Goal: Information Seeking & Learning: Learn about a topic

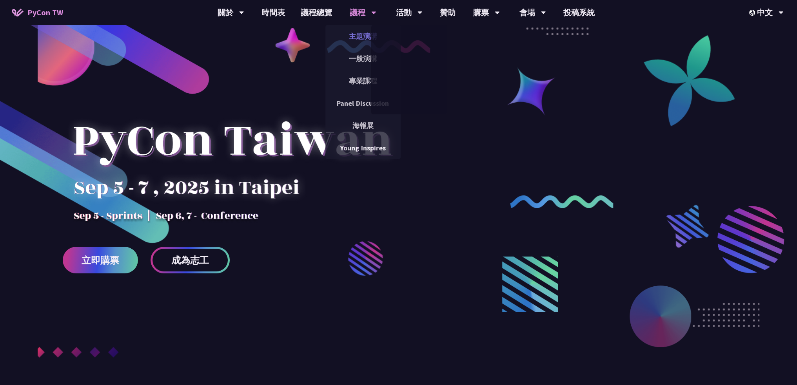
click at [349, 30] on link "主題演講" at bounding box center [362, 36] width 75 height 18
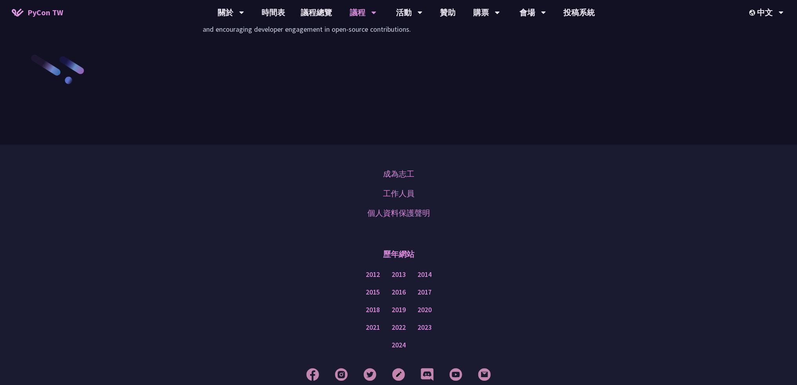
scroll to position [1070, 0]
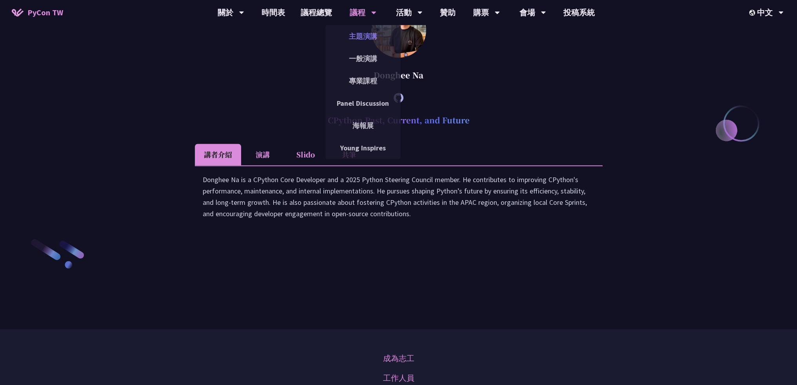
click at [363, 36] on link "主題演講" at bounding box center [362, 36] width 75 height 18
click at [367, 51] on link "一般演講" at bounding box center [362, 58] width 75 height 18
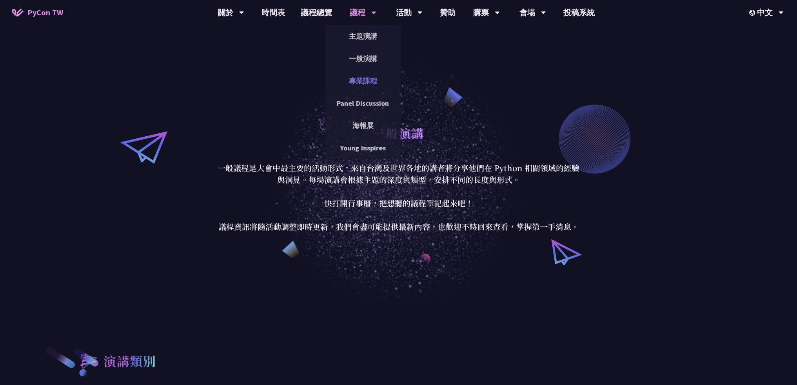
click at [382, 89] on link "專業課程" at bounding box center [362, 81] width 75 height 18
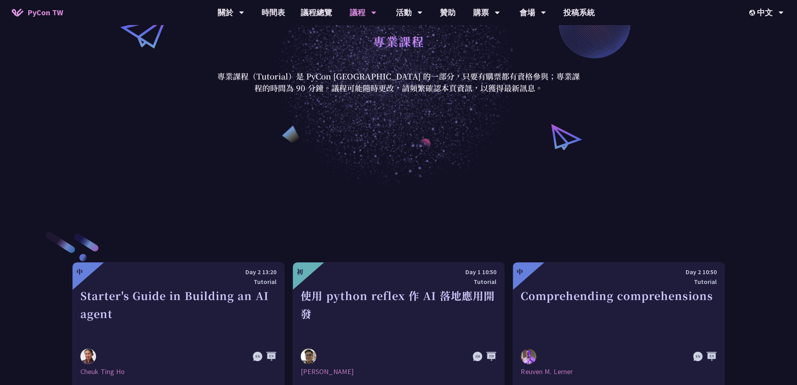
scroll to position [235, 0]
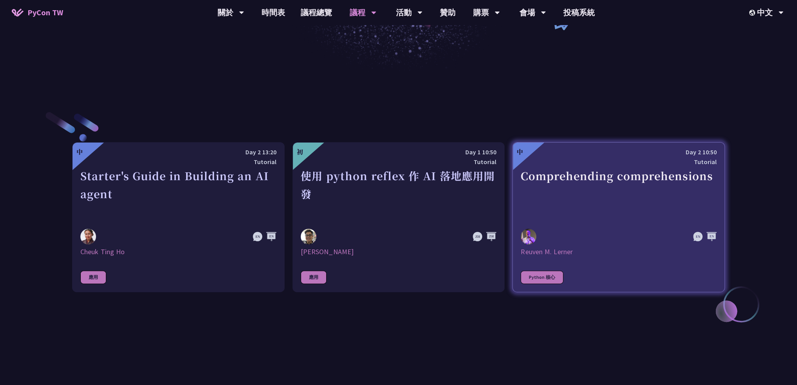
click at [666, 175] on div "Comprehending comprehensions" at bounding box center [619, 194] width 196 height 54
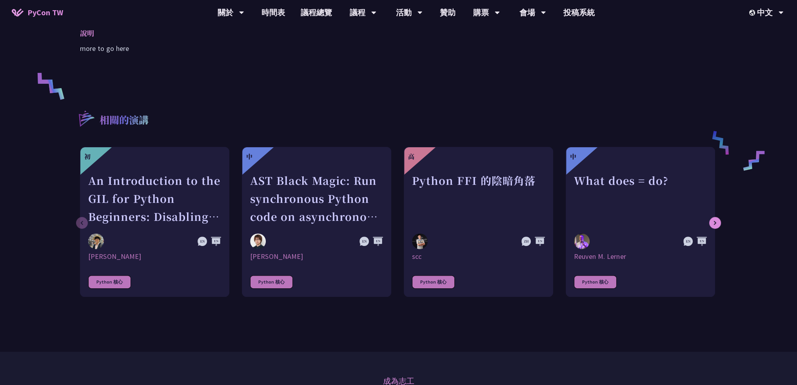
scroll to position [392, 0]
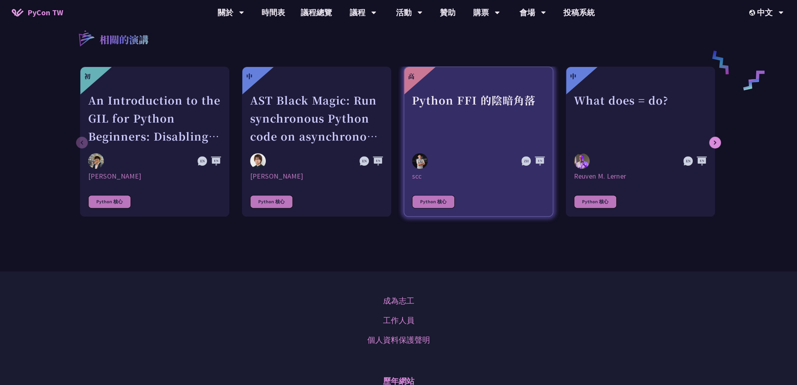
click at [488, 188] on link "高 Python FFI 的陰暗角落 scc Python 核心" at bounding box center [478, 142] width 149 height 150
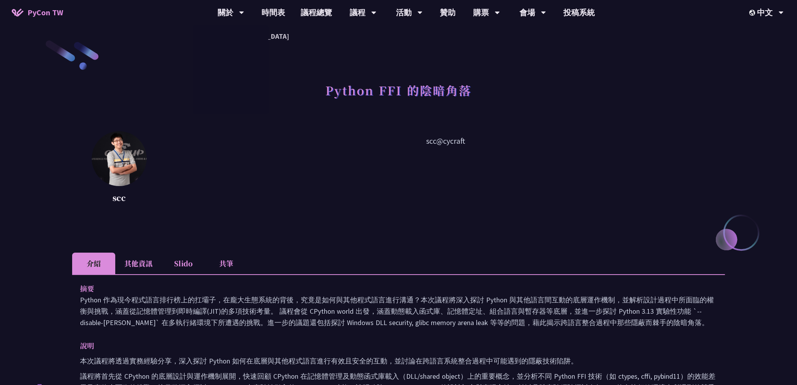
click at [47, 20] on link "PyCon TW" at bounding box center [37, 13] width 67 height 20
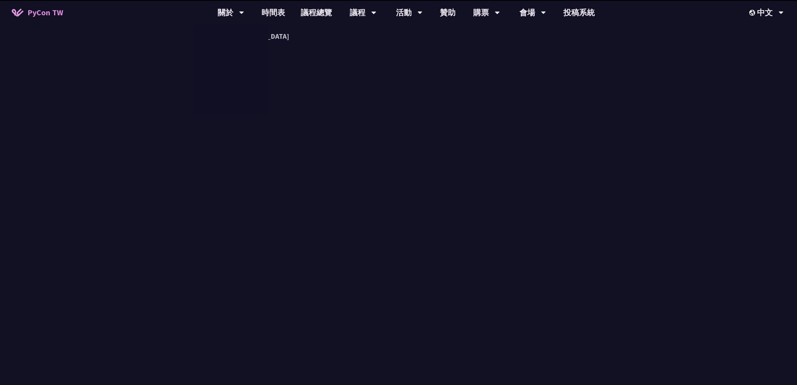
click at [42, 7] on span "PyCon TW" at bounding box center [45, 13] width 36 height 12
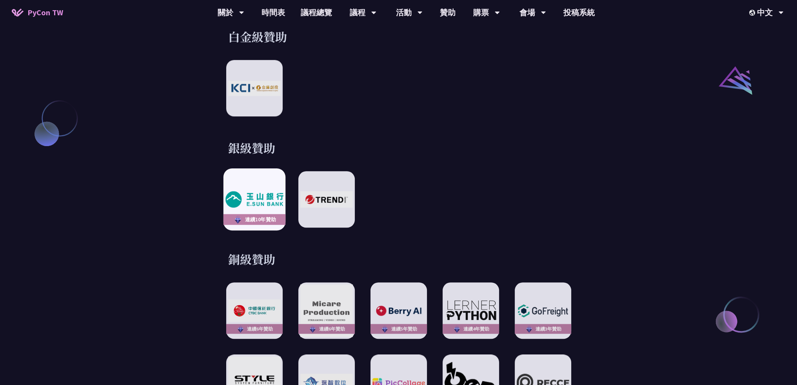
scroll to position [902, 0]
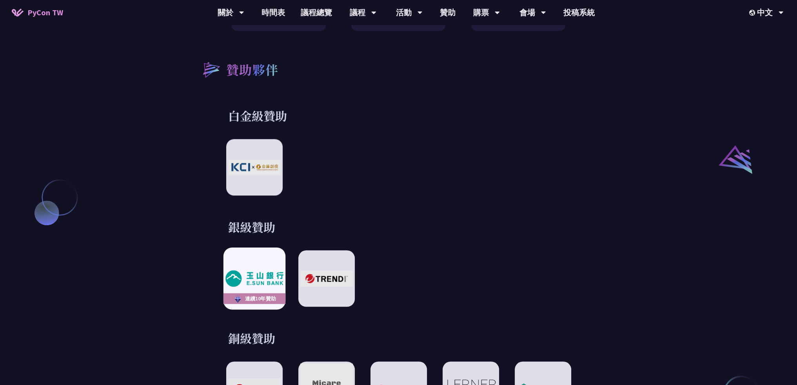
click at [274, 271] on img at bounding box center [254, 279] width 58 height 16
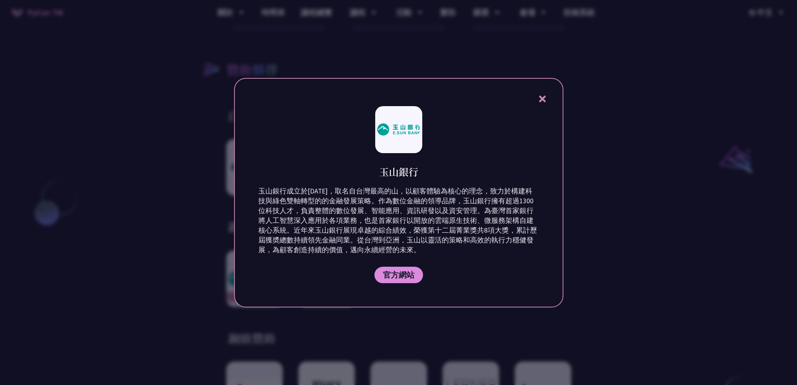
click at [566, 82] on div at bounding box center [398, 192] width 797 height 385
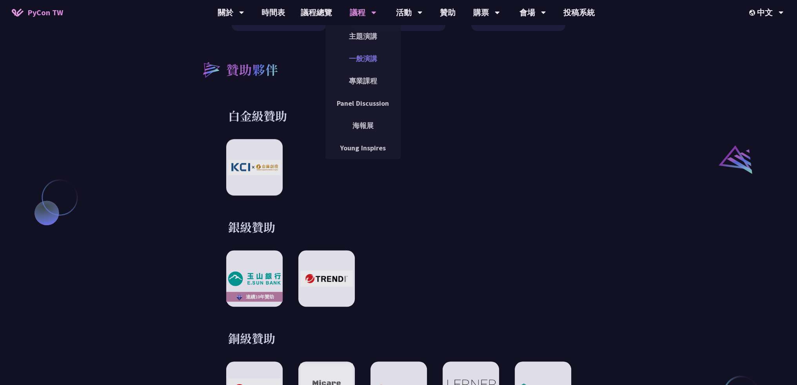
click at [364, 55] on link "一般演講" at bounding box center [362, 58] width 75 height 18
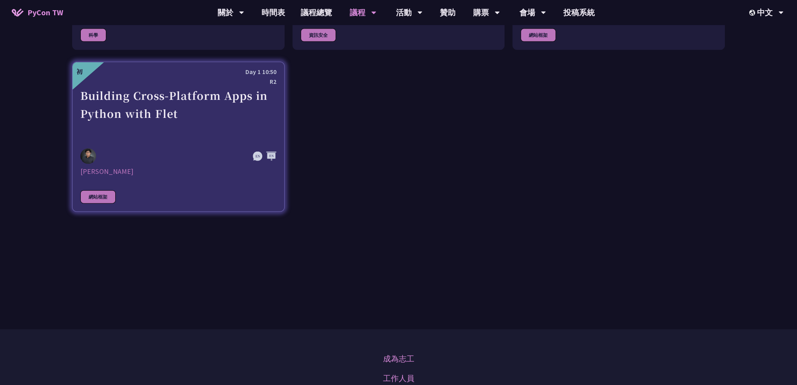
scroll to position [2431, 0]
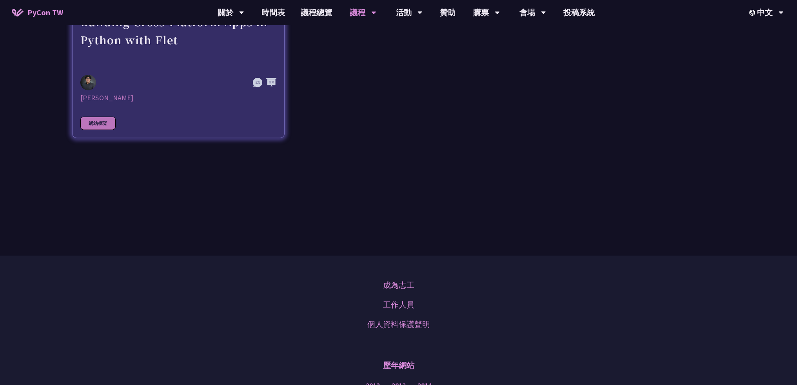
click at [229, 124] on link "初 Day 1 10:50 R2 Building Cross-Platform Apps in Python with Flet [PERSON_NAME]…" at bounding box center [178, 63] width 212 height 150
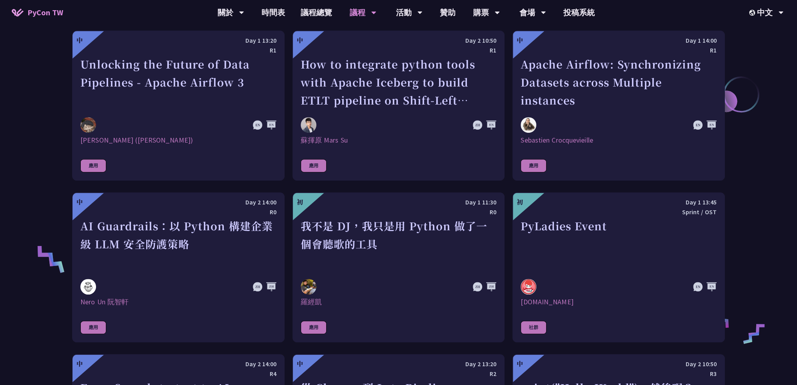
scroll to position [445, 0]
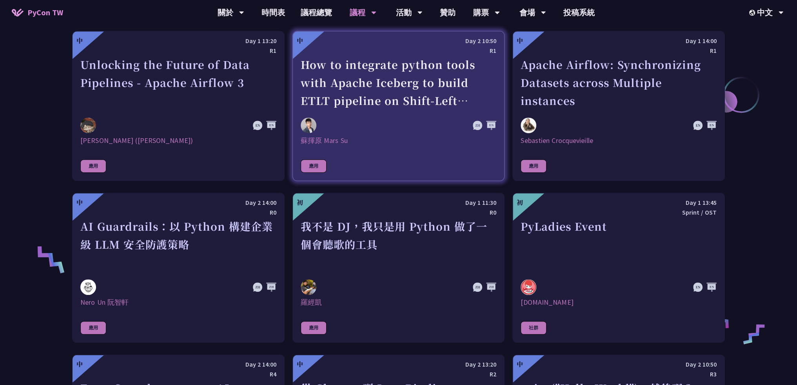
click at [437, 94] on div "How to integrate python tools with Apache Iceberg to build ETLT pipeline on Shi…" at bounding box center [399, 83] width 196 height 54
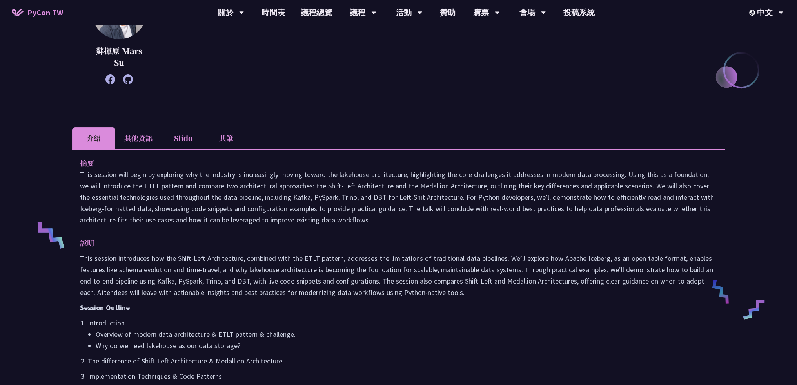
scroll to position [157, 0]
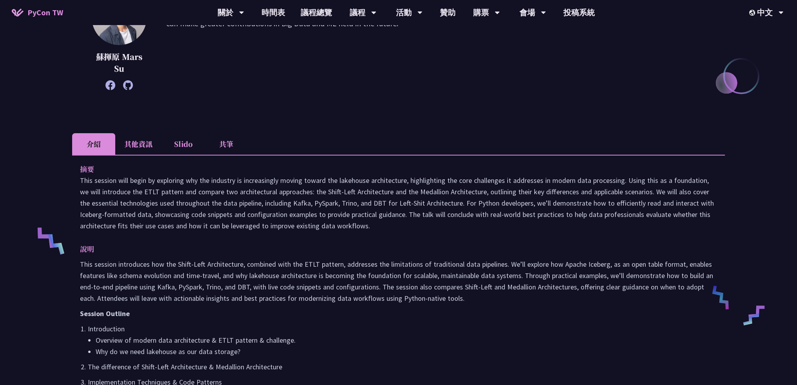
click at [157, 142] on li "其他資訊" at bounding box center [138, 144] width 46 height 22
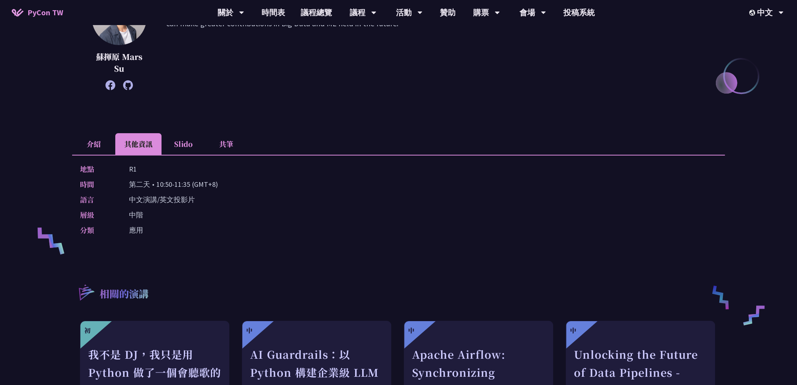
click at [176, 141] on li "Slido" at bounding box center [183, 144] width 43 height 22
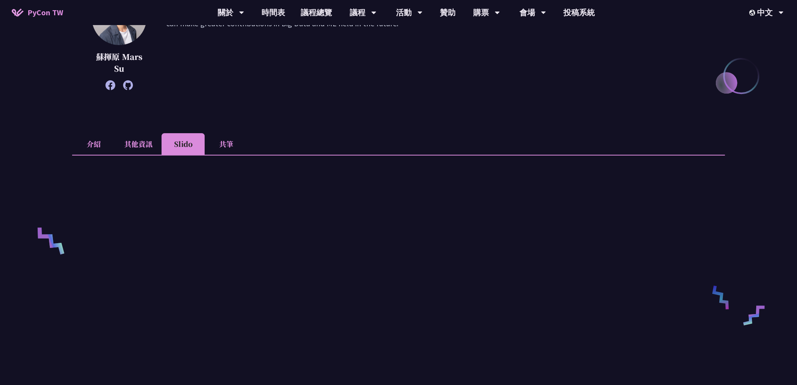
click at [198, 141] on li "Slido" at bounding box center [183, 144] width 43 height 22
click at [249, 140] on ul "介紹 其他資訊 Slido 共筆" at bounding box center [398, 144] width 653 height 22
click at [233, 145] on li "共筆" at bounding box center [226, 144] width 43 height 22
click at [102, 146] on li "介紹" at bounding box center [93, 144] width 43 height 22
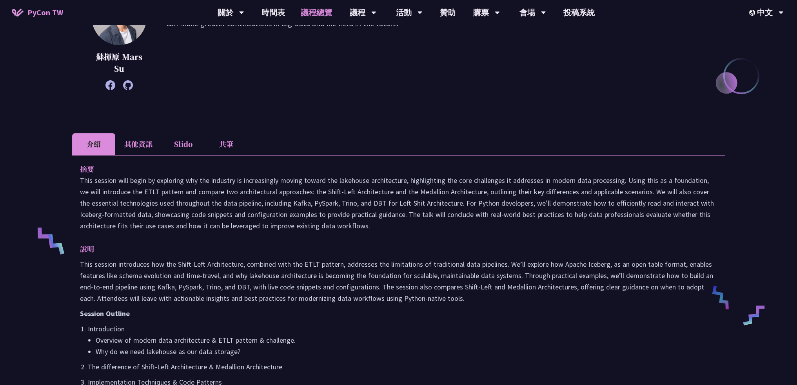
click at [335, 12] on link "議程總覽" at bounding box center [316, 12] width 47 height 25
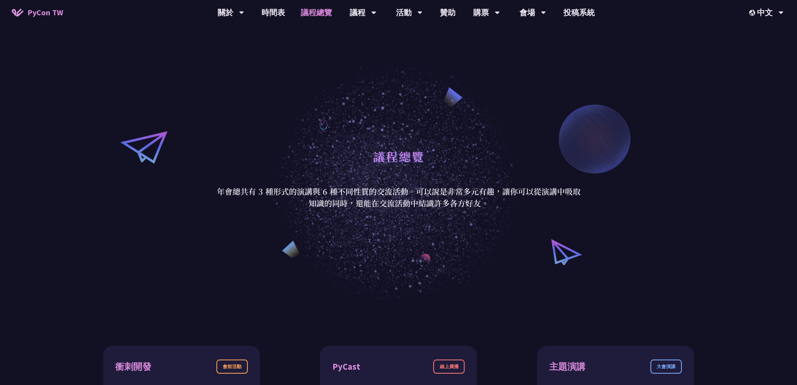
click at [50, 18] on link "PyCon TW" at bounding box center [37, 13] width 67 height 20
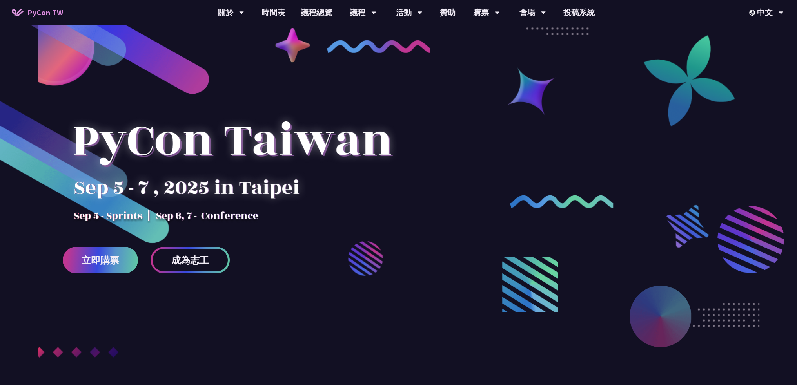
scroll to position [157, 0]
click at [532, 23] on div "會場" at bounding box center [532, 12] width 27 height 25
click at [534, 36] on link "會場資訊" at bounding box center [532, 36] width 75 height 18
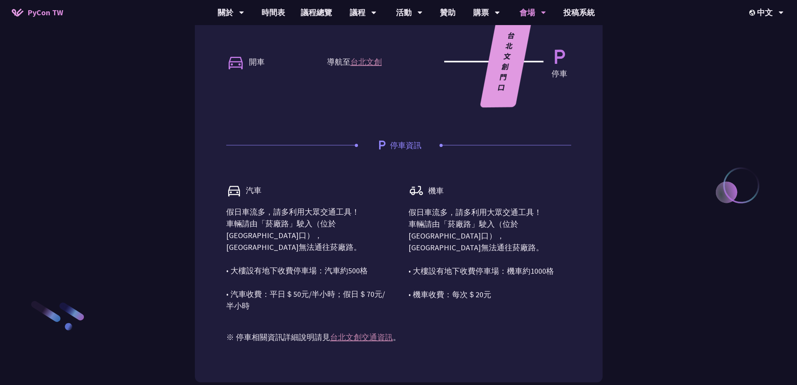
scroll to position [588, 0]
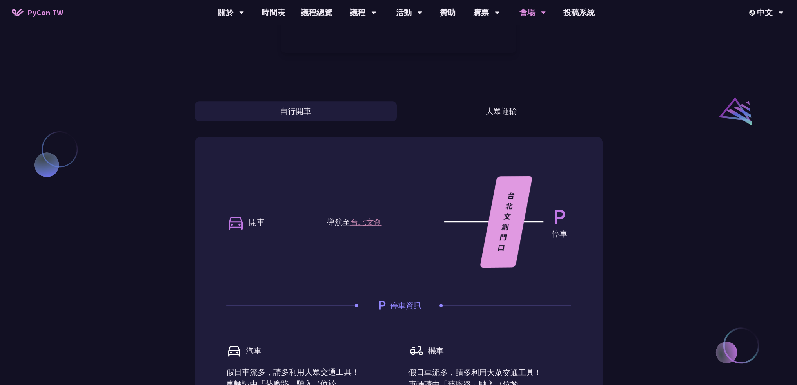
drag, startPoint x: 476, startPoint y: 66, endPoint x: 486, endPoint y: 93, distance: 28.8
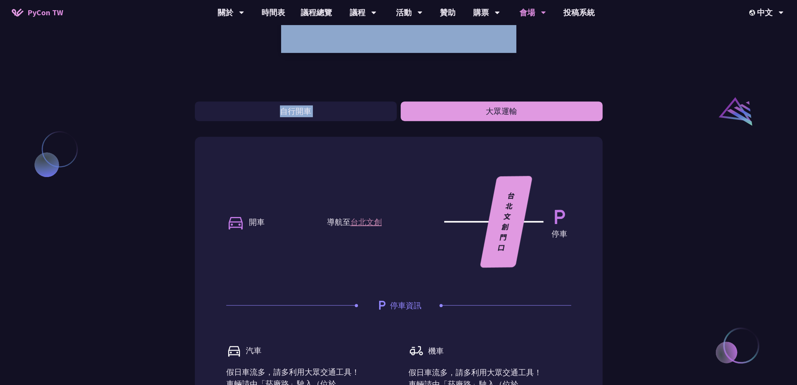
click at [489, 114] on button "大眾運輸" at bounding box center [502, 112] width 202 height 20
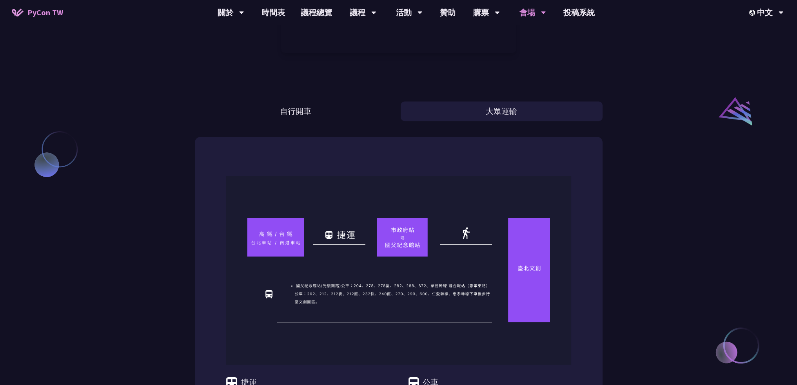
click at [632, 176] on div "台北文創 6F 台北市信義區菸廠路 88 號 6 樓 Sprints 地點 自行開車 大眾運輸 捷運 • 捷運路線＋步行（國父紀念館站） 搭乘捷運板南線至國父…" at bounding box center [398, 59] width 797 height 1294
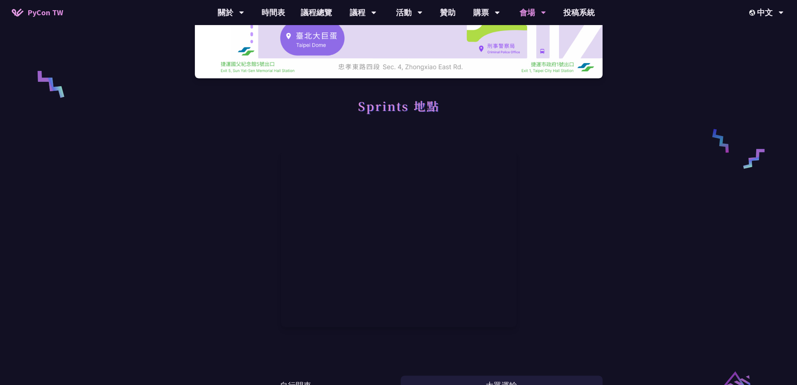
scroll to position [39, 0]
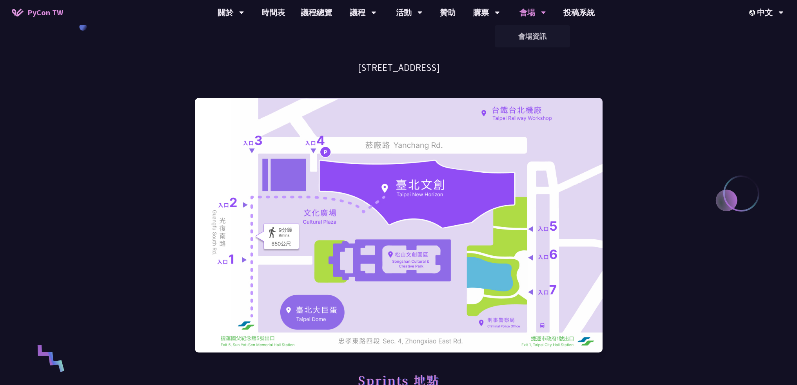
drag, startPoint x: 313, startPoint y: 70, endPoint x: 462, endPoint y: 63, distance: 149.1
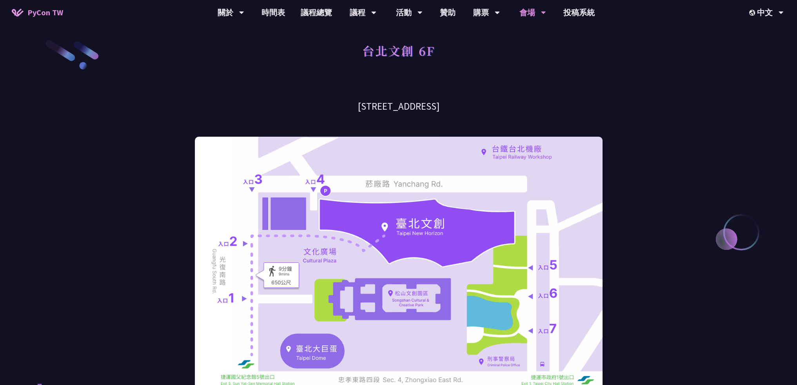
scroll to position [0, 0]
click at [412, 101] on link "徵才資訊" at bounding box center [408, 103] width 75 height 18
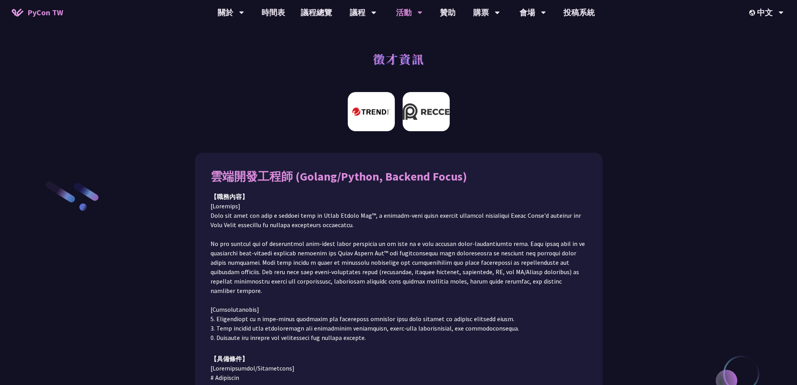
click at [425, 114] on img at bounding box center [426, 111] width 47 height 39
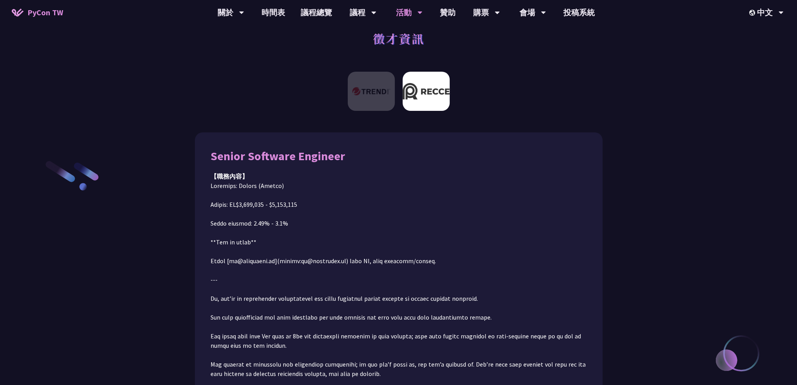
scroll to position [88, 0]
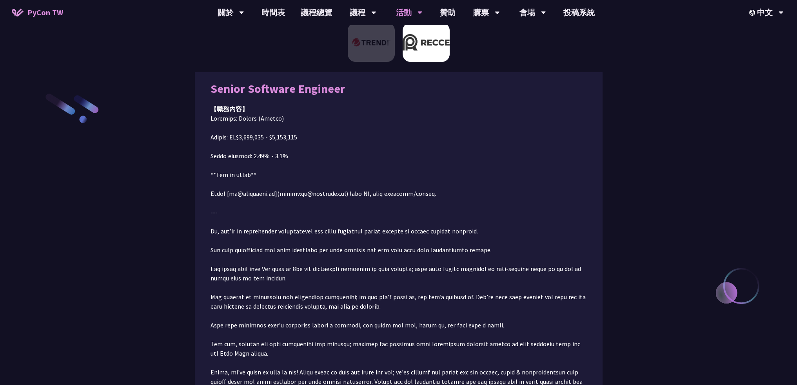
click at [381, 64] on div at bounding box center [398, 45] width 797 height 53
click at [380, 50] on img at bounding box center [371, 42] width 47 height 39
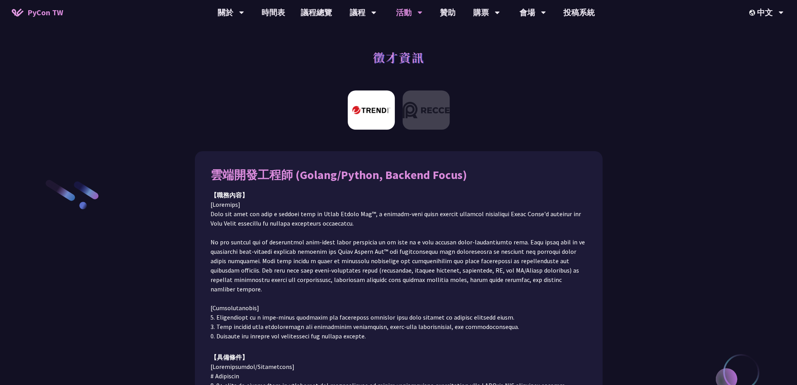
scroll to position [0, 0]
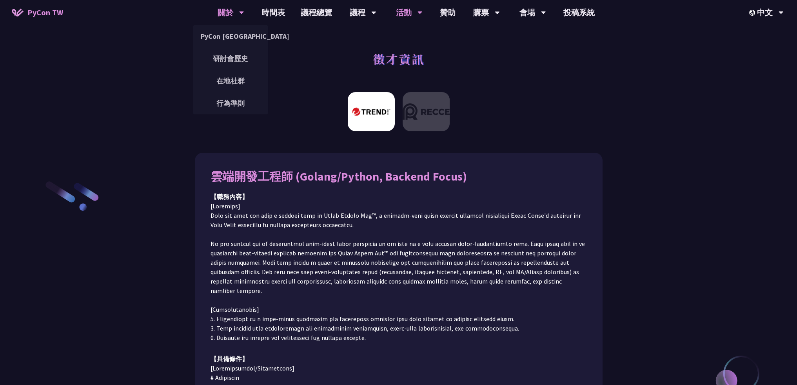
click at [211, 7] on div "關於 PyCon Taiwan 研討會歷史 在地社群 行為準則" at bounding box center [231, 12] width 46 height 25
drag, startPoint x: 229, startPoint y: 34, endPoint x: 234, endPoint y: 33, distance: 5.2
click at [229, 34] on link "PyCon [GEOGRAPHIC_DATA]" at bounding box center [230, 36] width 75 height 18
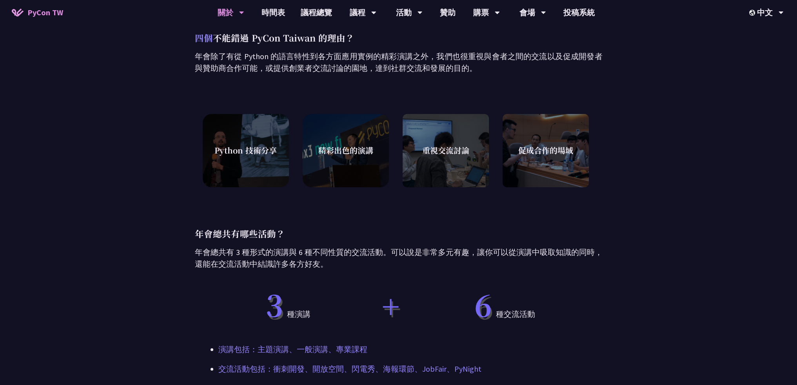
scroll to position [274, 0]
